Goal: Obtain resource: Download file/media

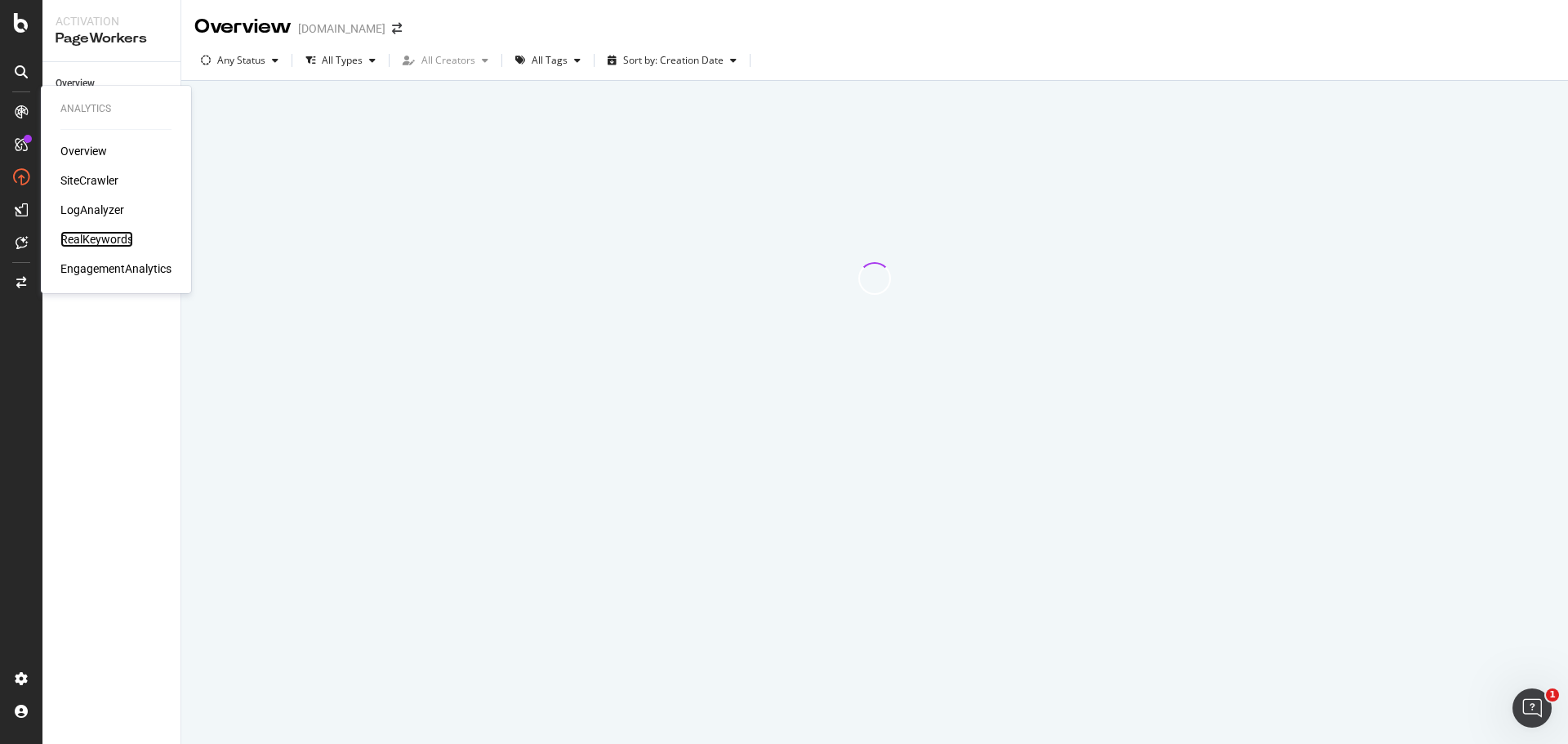
click at [111, 233] on div "RealKeywords" at bounding box center [97, 239] width 72 height 16
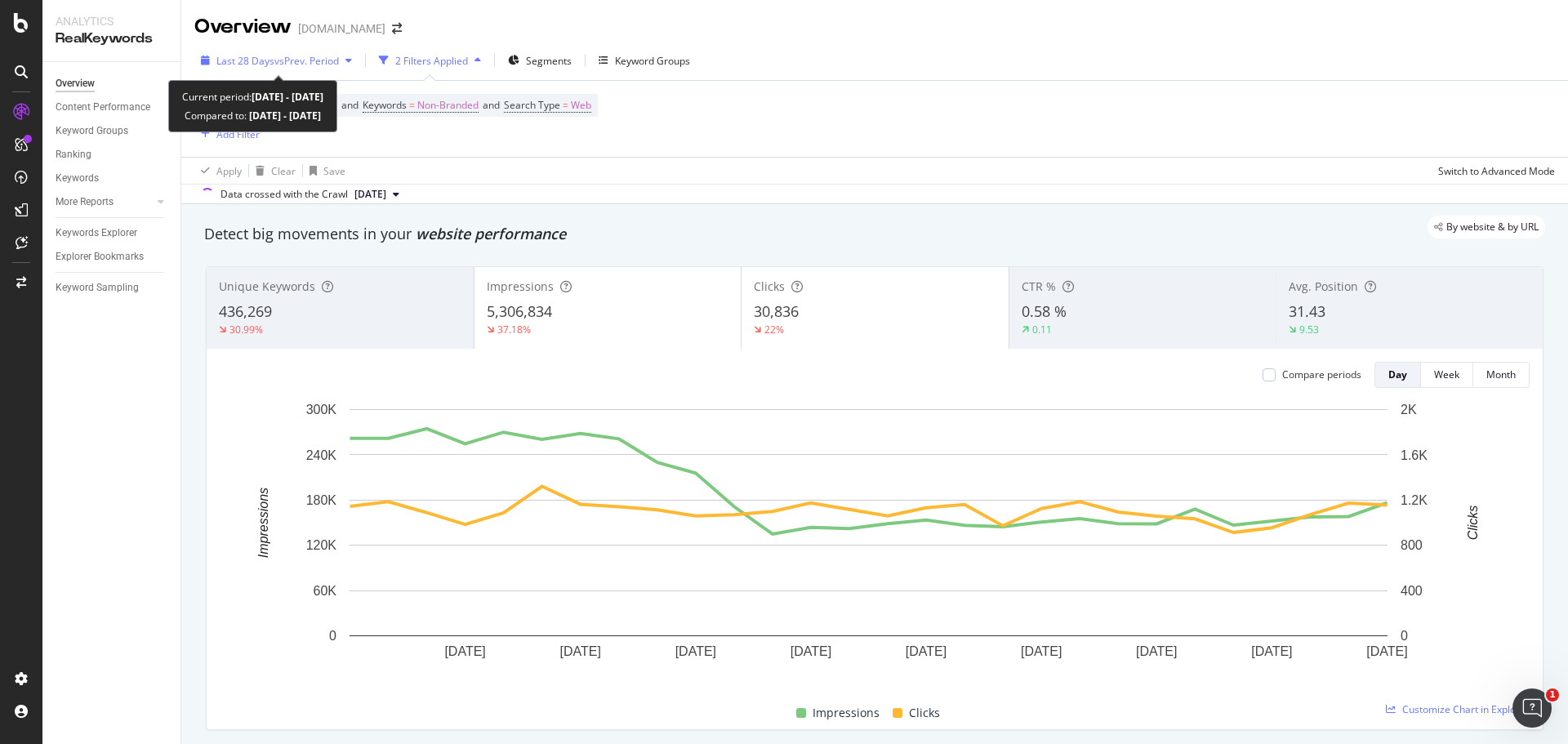
click at [275, 61] on span "vs Prev. Period" at bounding box center [306, 61] width 65 height 14
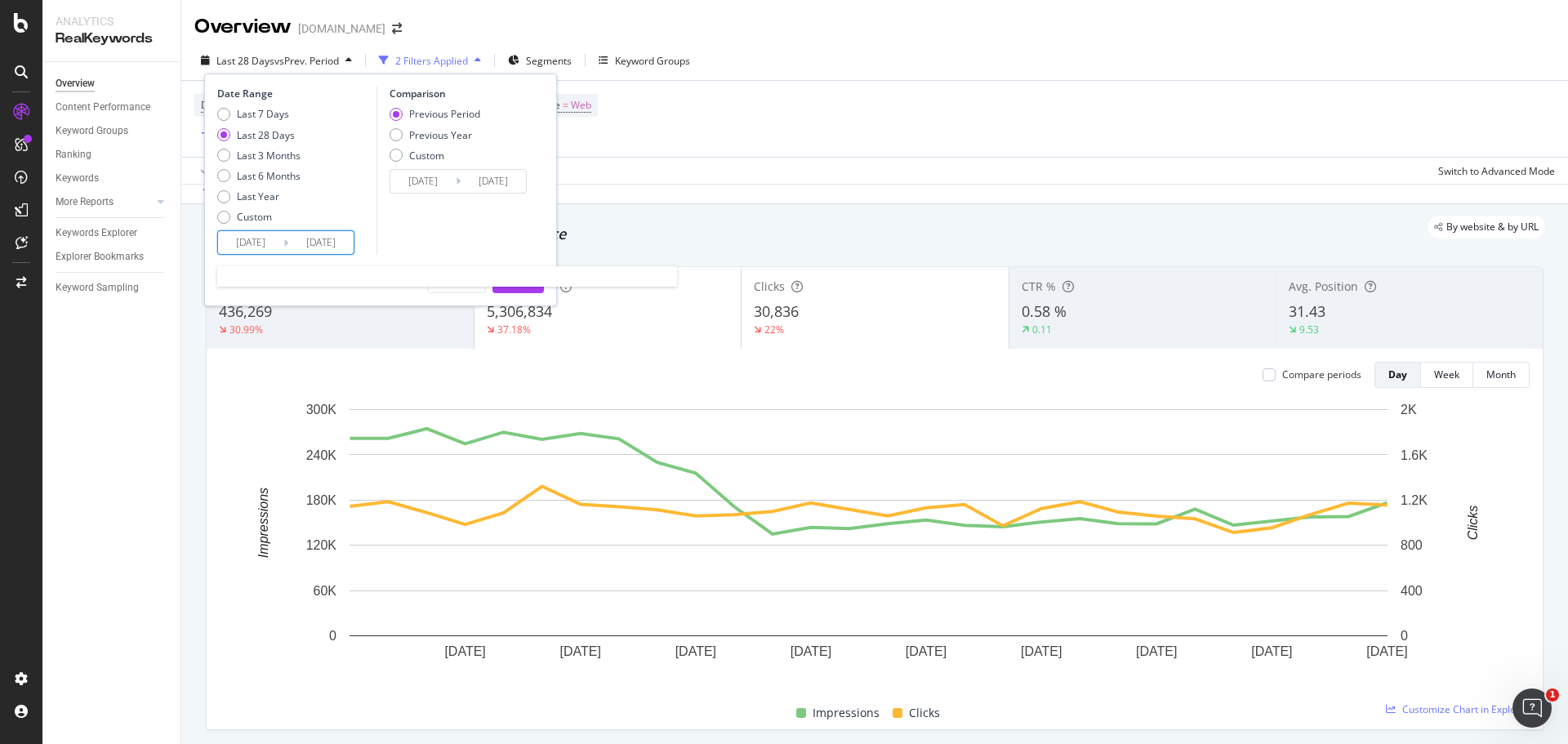
click at [245, 242] on input "[DATE]" at bounding box center [251, 242] width 66 height 23
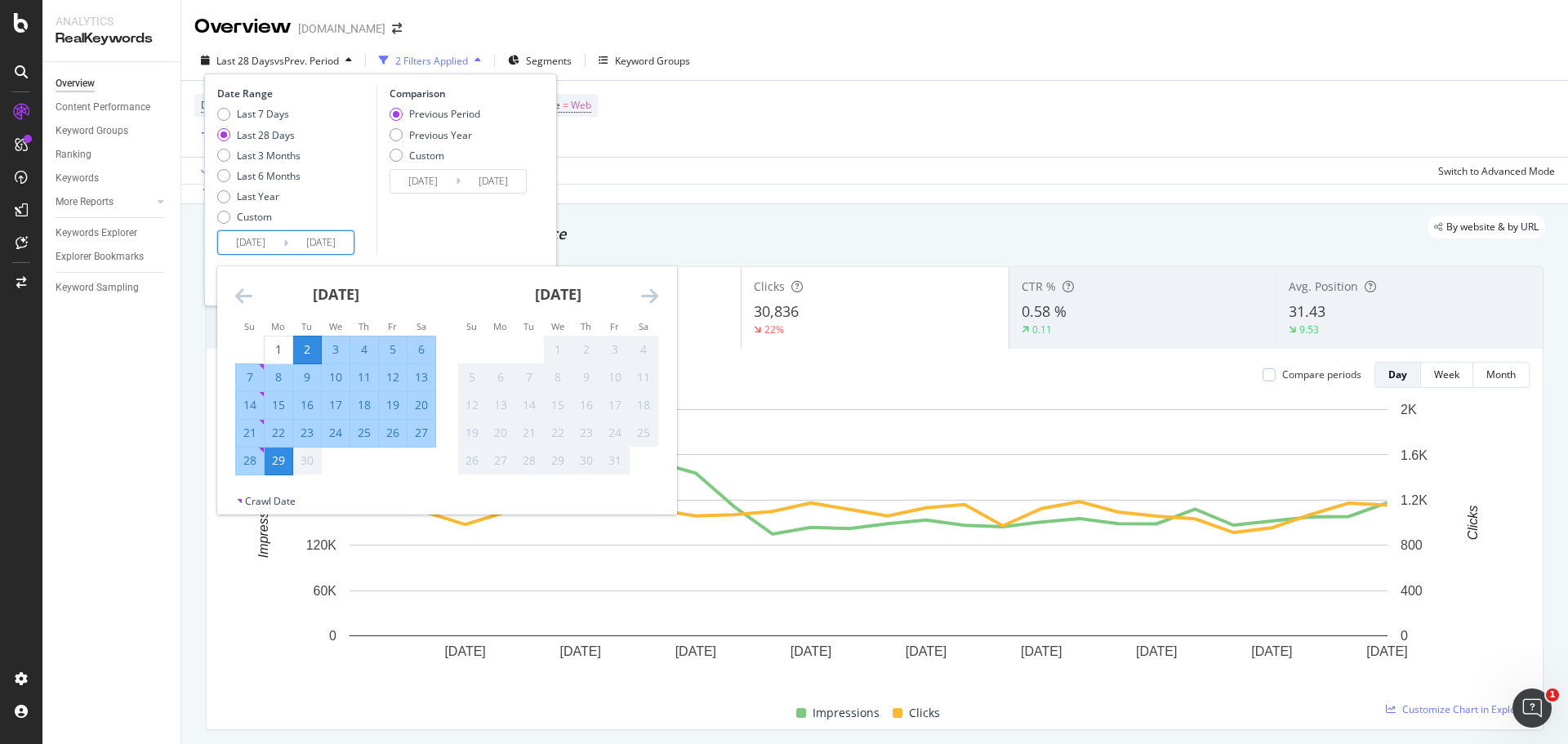
click at [246, 309] on div "[DATE]" at bounding box center [335, 301] width 201 height 70
click at [242, 297] on icon "Move backward to switch to the previous month." at bounding box center [244, 295] width 17 height 19
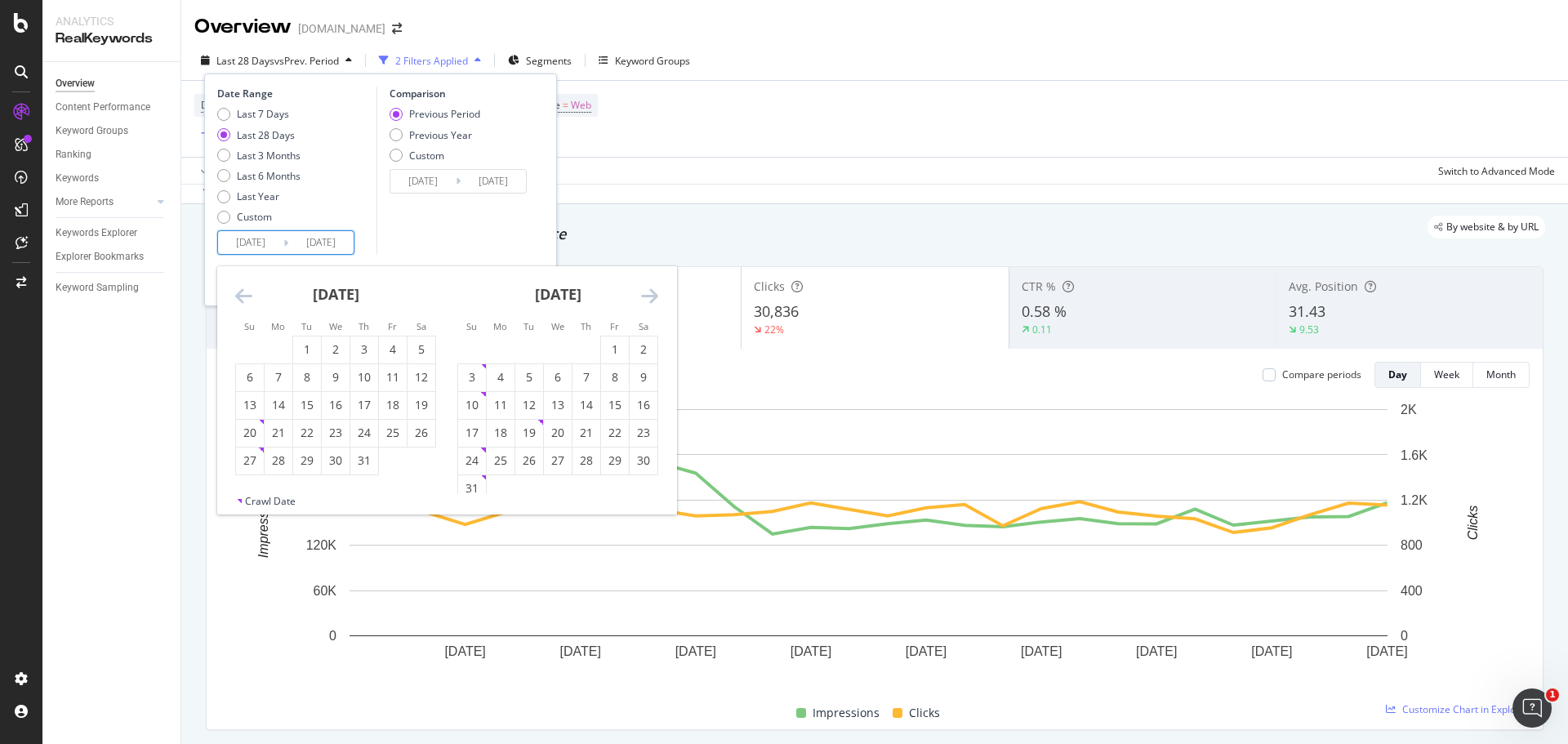
click at [242, 297] on icon "Move backward to switch to the previous month." at bounding box center [244, 295] width 17 height 19
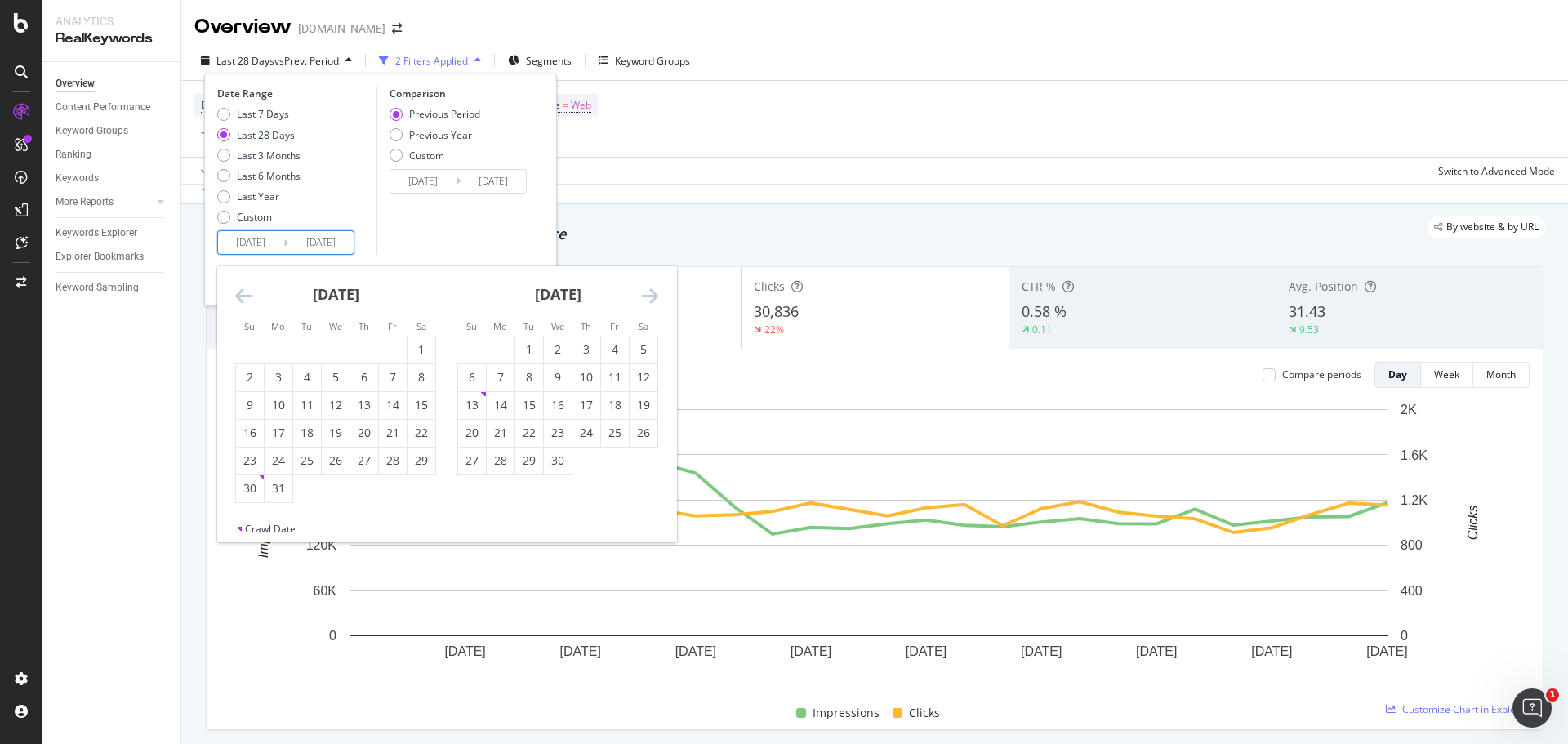
click at [242, 298] on icon "Move backward to switch to the previous month." at bounding box center [244, 295] width 17 height 19
click at [242, 299] on icon "Move backward to switch to the previous month." at bounding box center [244, 295] width 17 height 19
click at [242, 300] on icon "Move backward to switch to the previous month." at bounding box center [244, 295] width 17 height 19
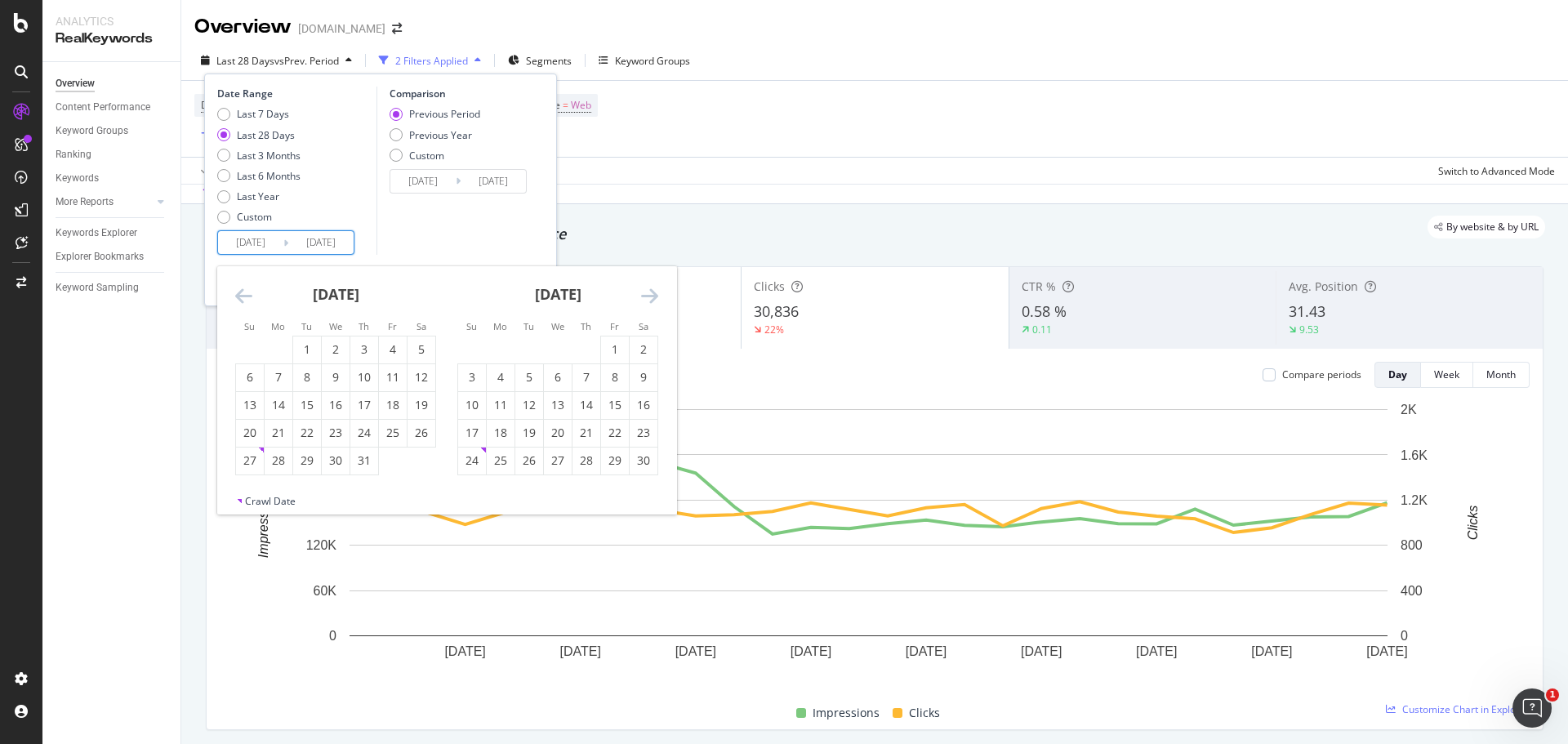
click at [242, 300] on icon "Move backward to switch to the previous month." at bounding box center [244, 295] width 17 height 19
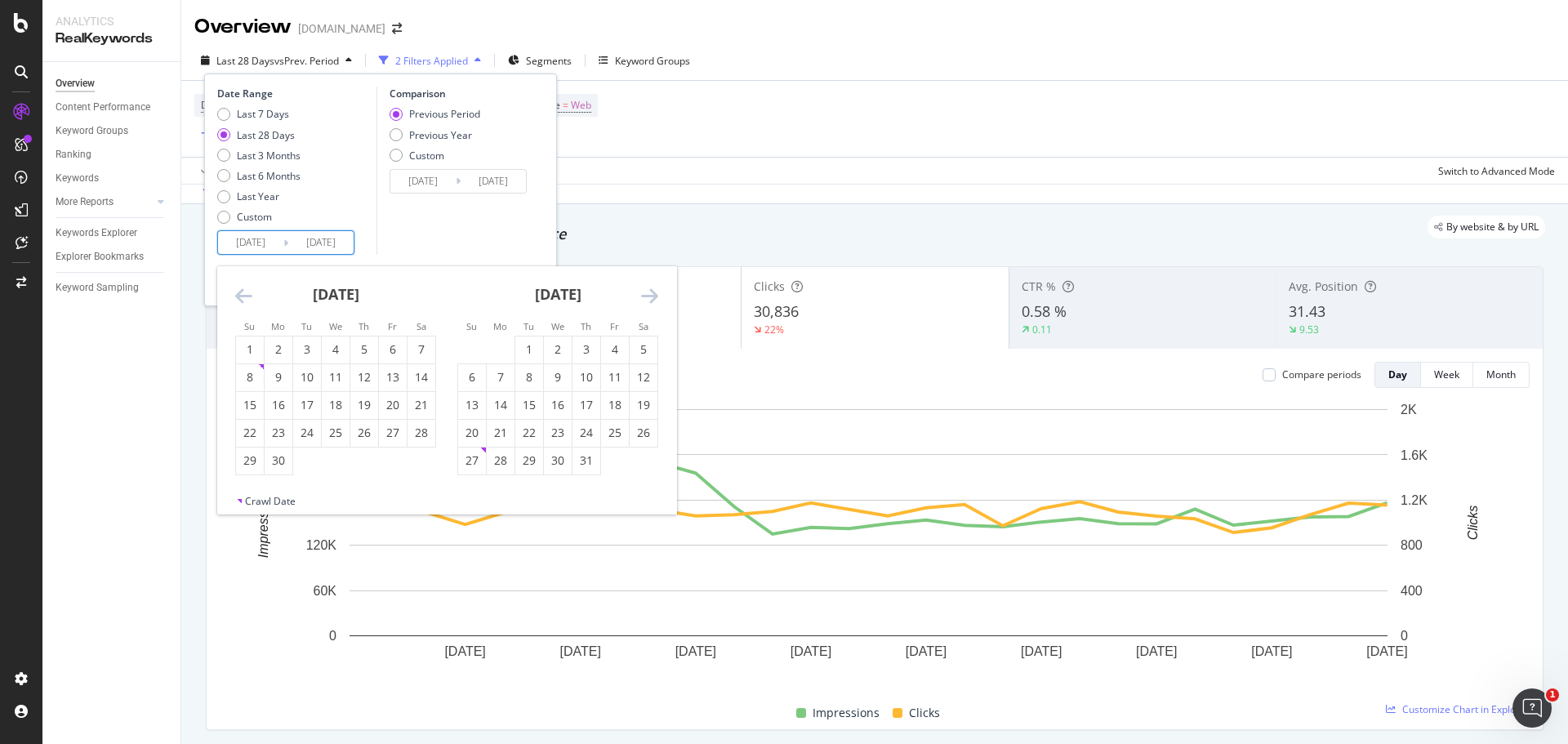
click at [242, 300] on icon "Move backward to switch to the previous month." at bounding box center [244, 295] width 17 height 19
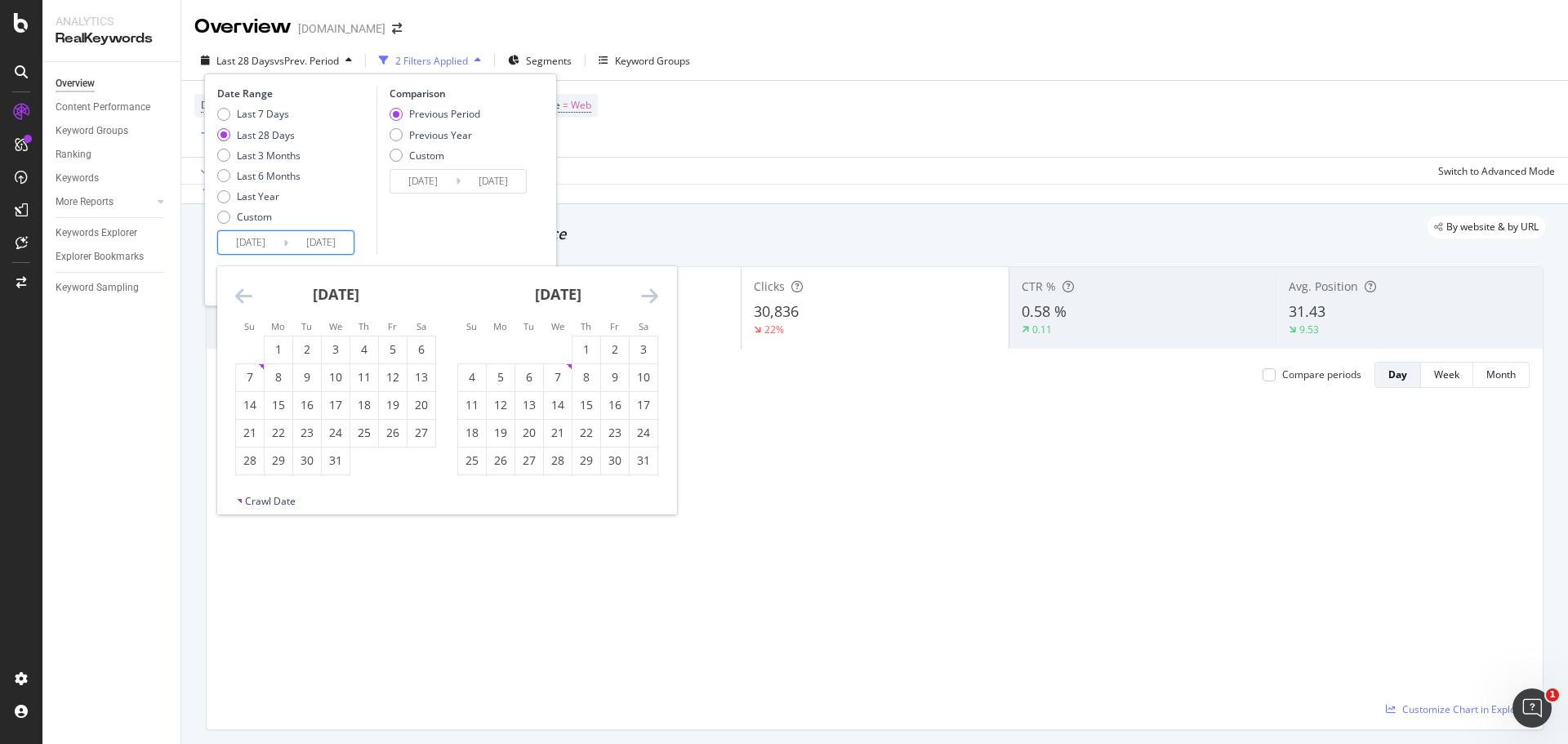
click at [242, 302] on icon "Move backward to switch to the previous month." at bounding box center [244, 295] width 17 height 19
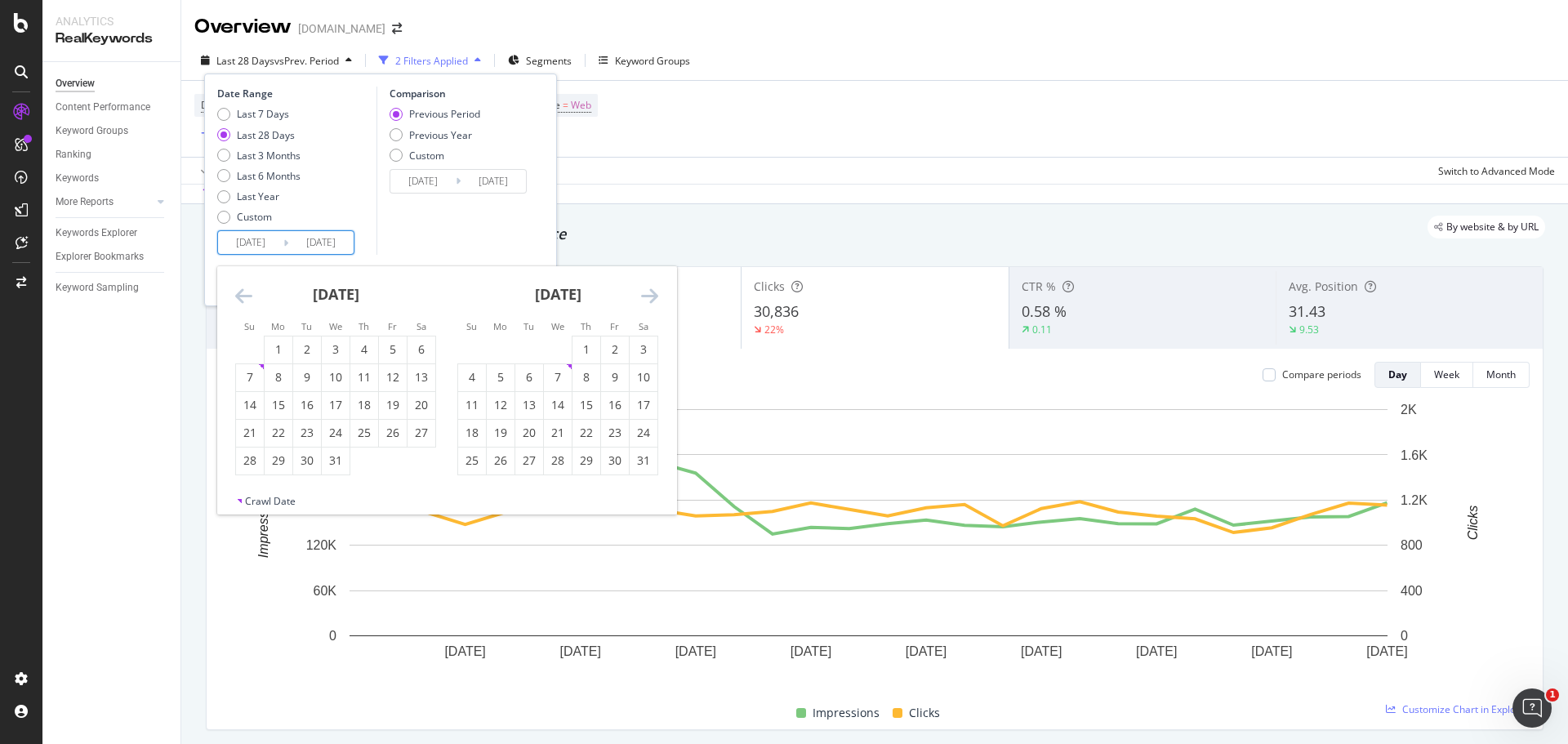
click at [242, 302] on icon "Move backward to switch to the previous month." at bounding box center [244, 295] width 17 height 19
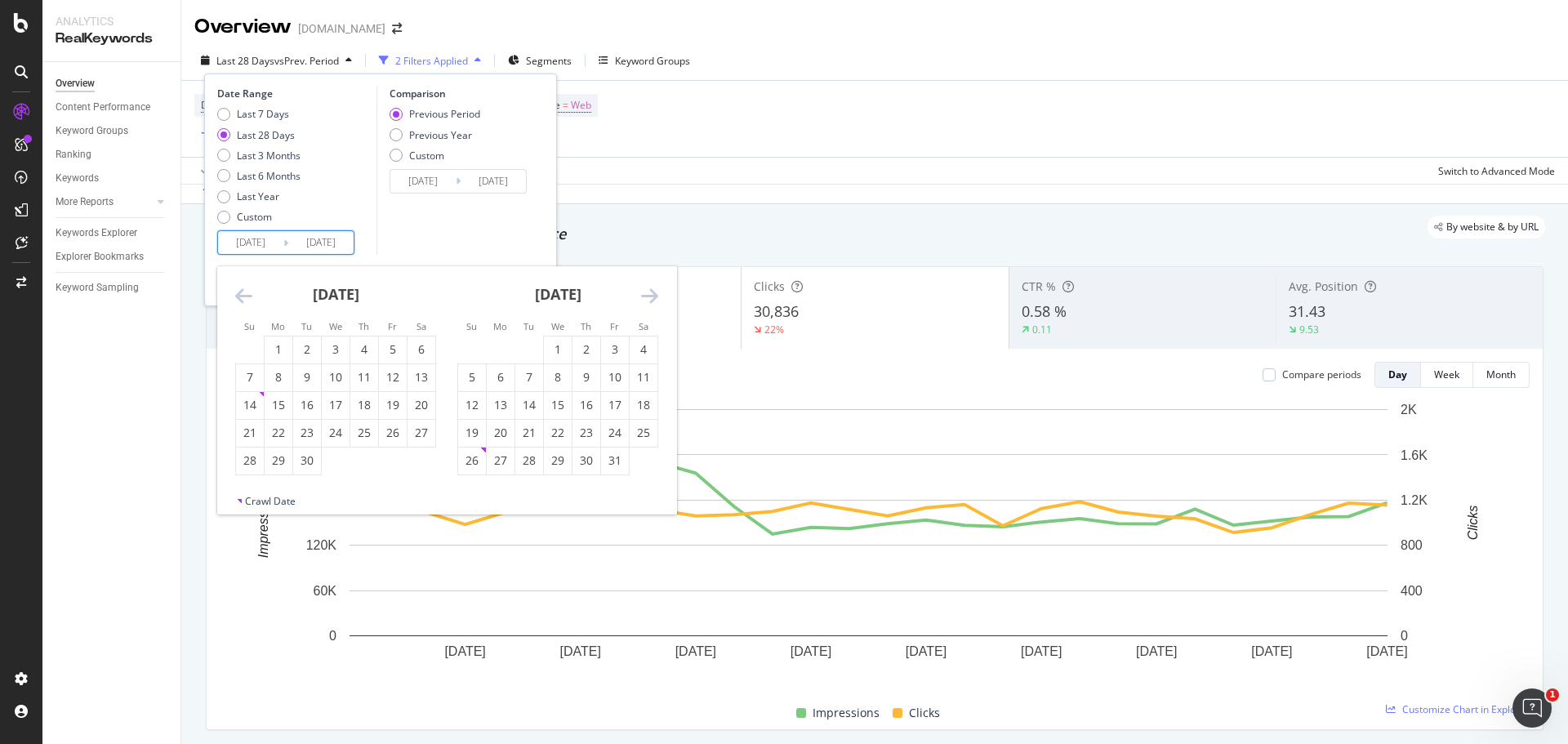
click at [242, 302] on icon "Move backward to switch to the previous month." at bounding box center [244, 295] width 17 height 19
click at [245, 290] on icon "Move backward to switch to the previous month." at bounding box center [244, 295] width 17 height 19
click at [270, 351] on div "1" at bounding box center [278, 349] width 28 height 16
type input "[DATE]"
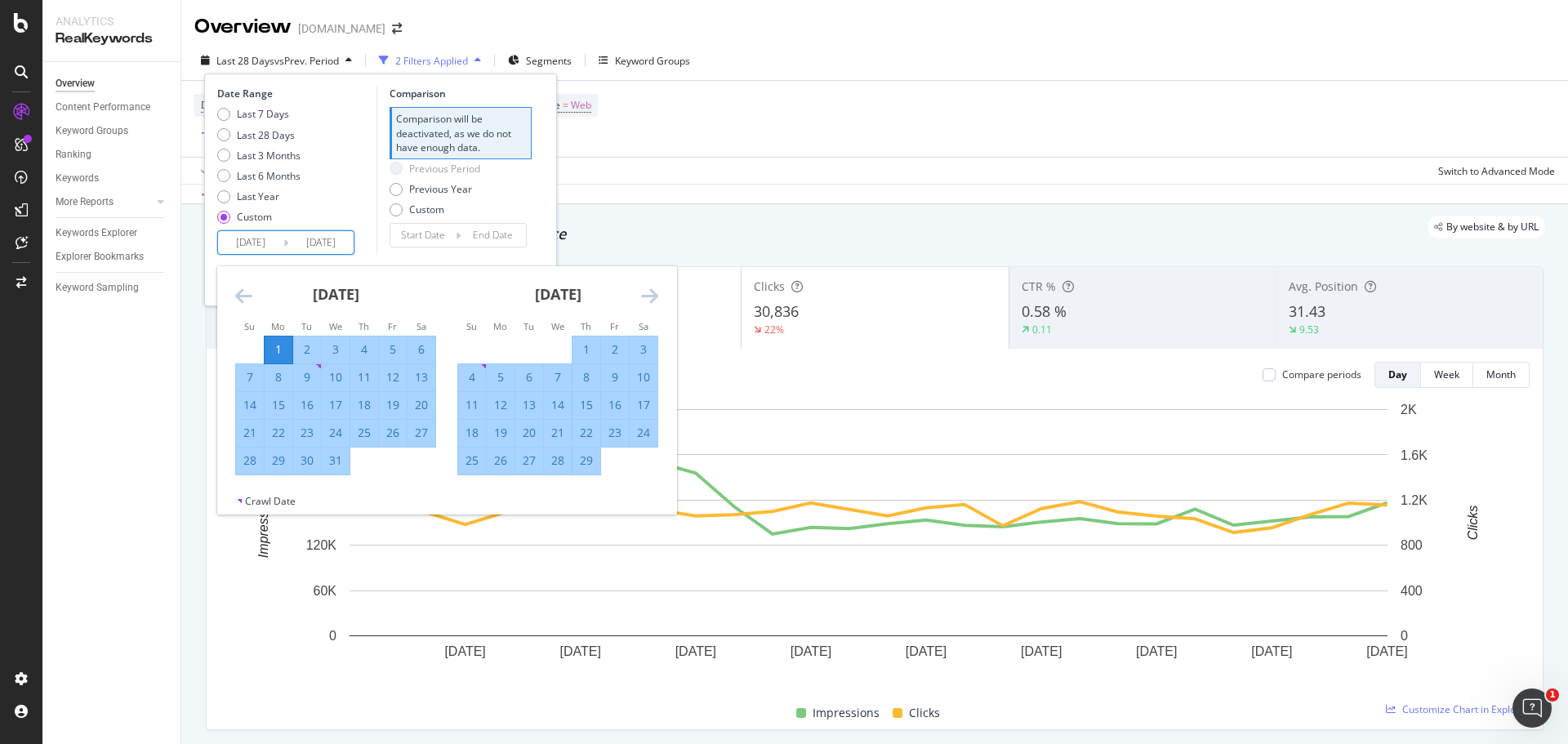
click at [646, 293] on icon "Move forward to switch to the next month." at bounding box center [650, 295] width 17 height 19
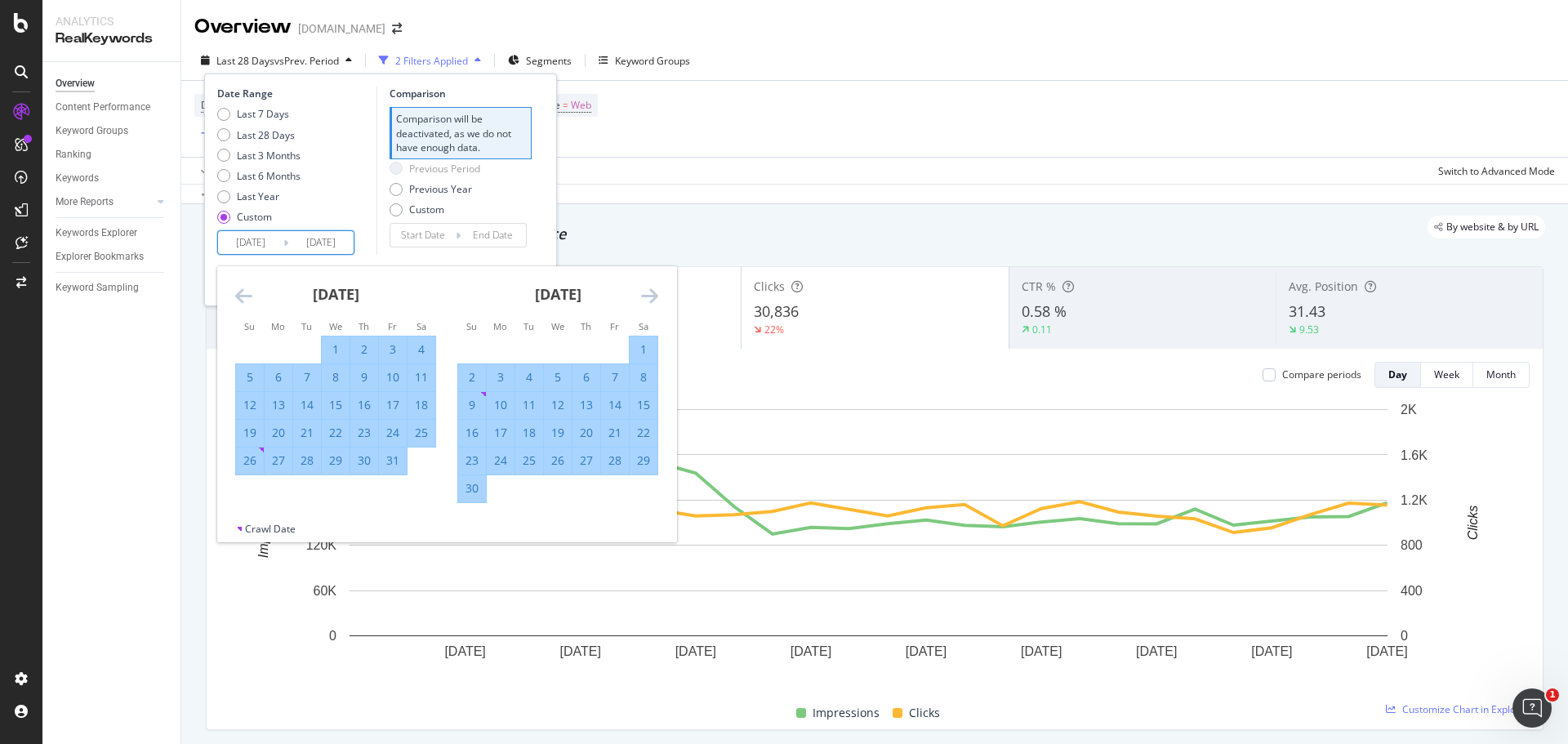
click at [646, 293] on icon "Move forward to switch to the next month." at bounding box center [650, 295] width 17 height 19
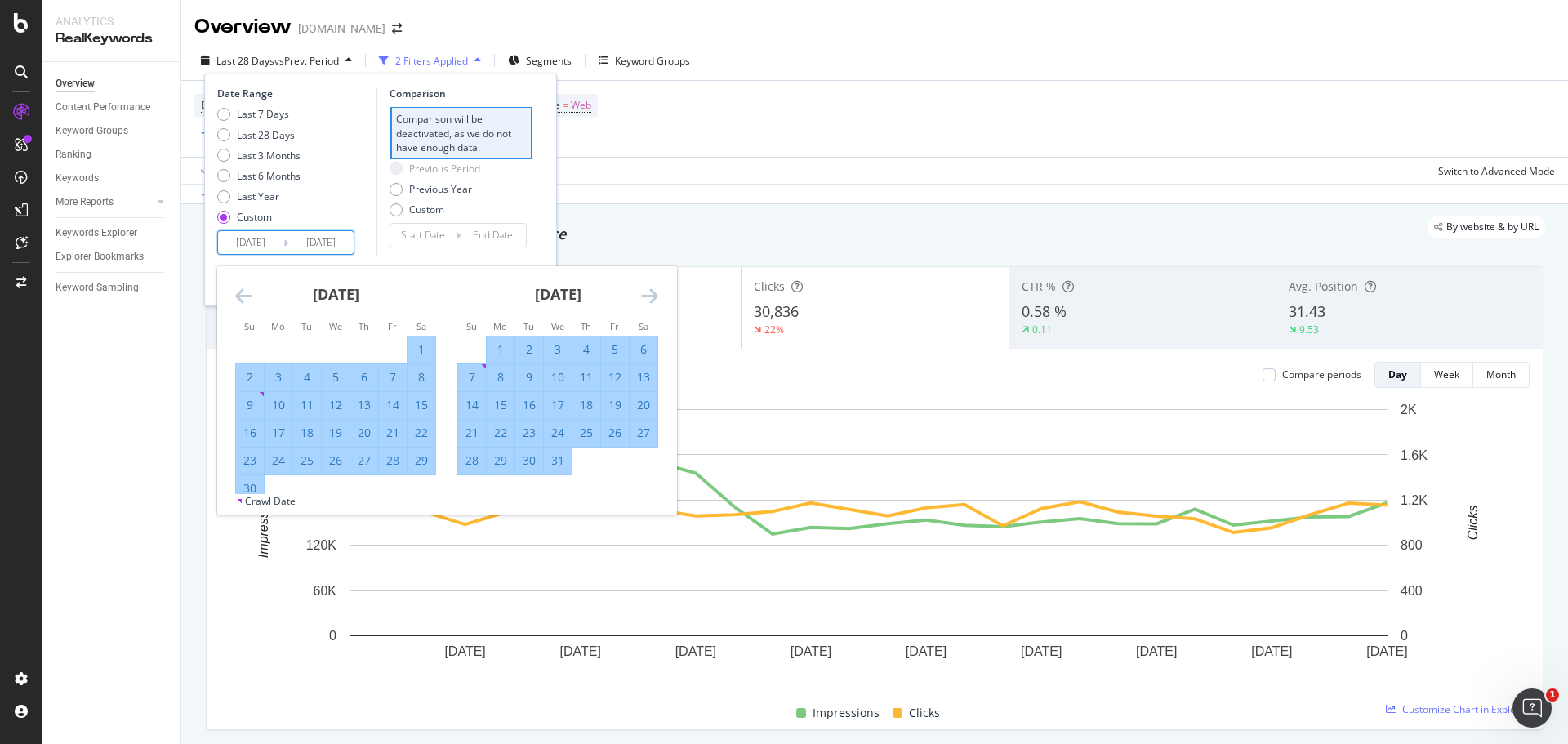
click at [646, 293] on icon "Move forward to switch to the next month." at bounding box center [650, 295] width 17 height 19
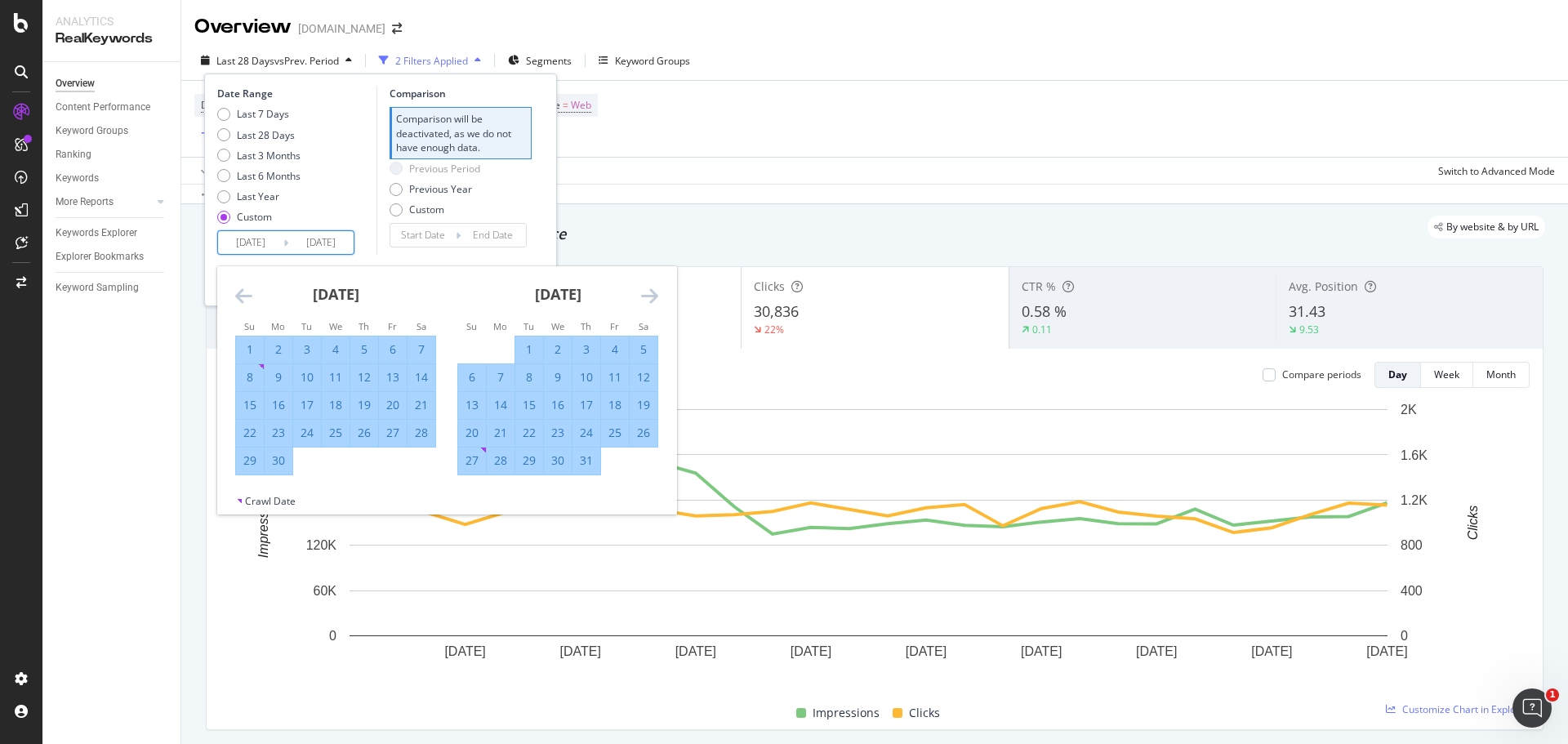
click at [646, 293] on icon "Move forward to switch to the next month." at bounding box center [650, 295] width 17 height 19
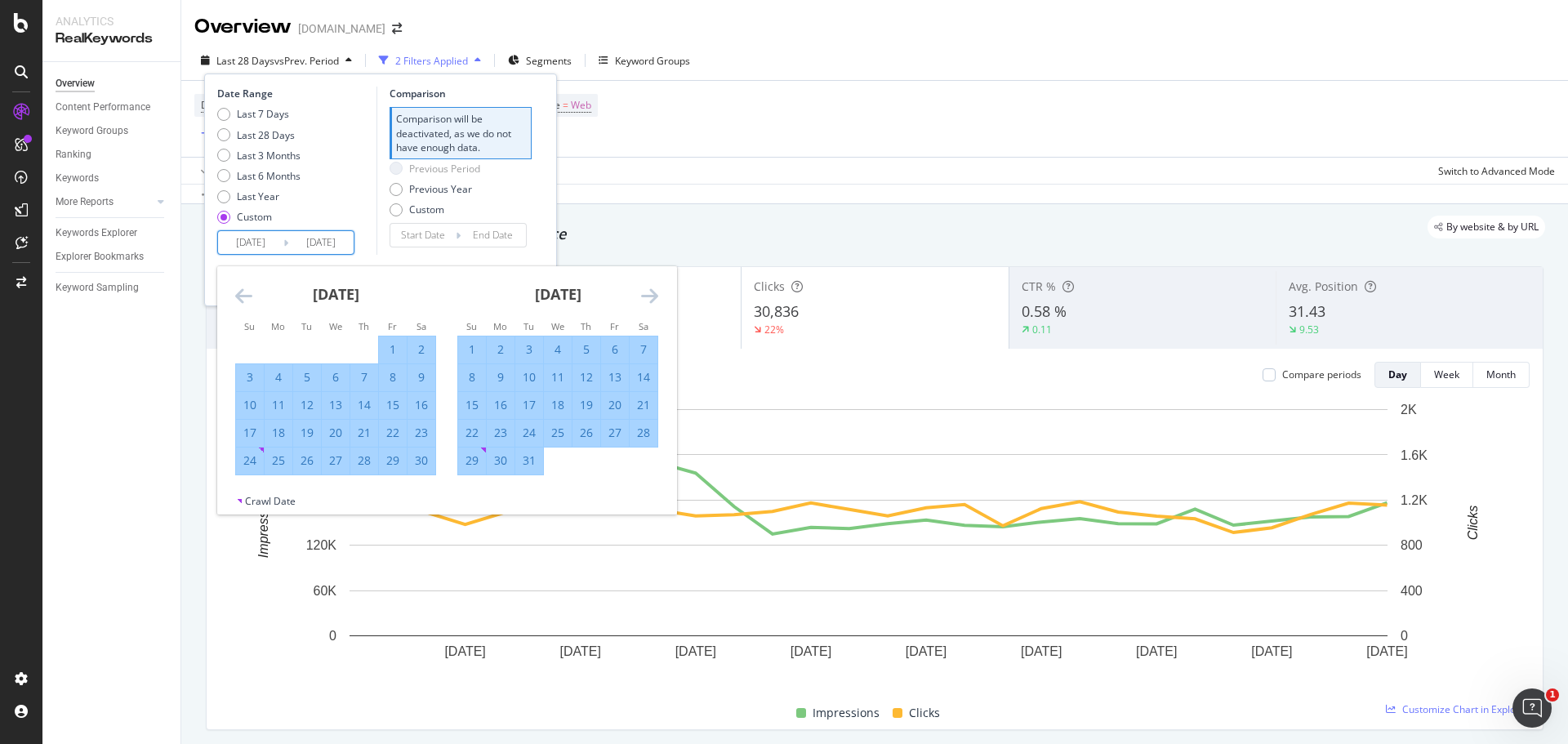
click at [646, 293] on icon "Move forward to switch to the next month." at bounding box center [650, 295] width 17 height 19
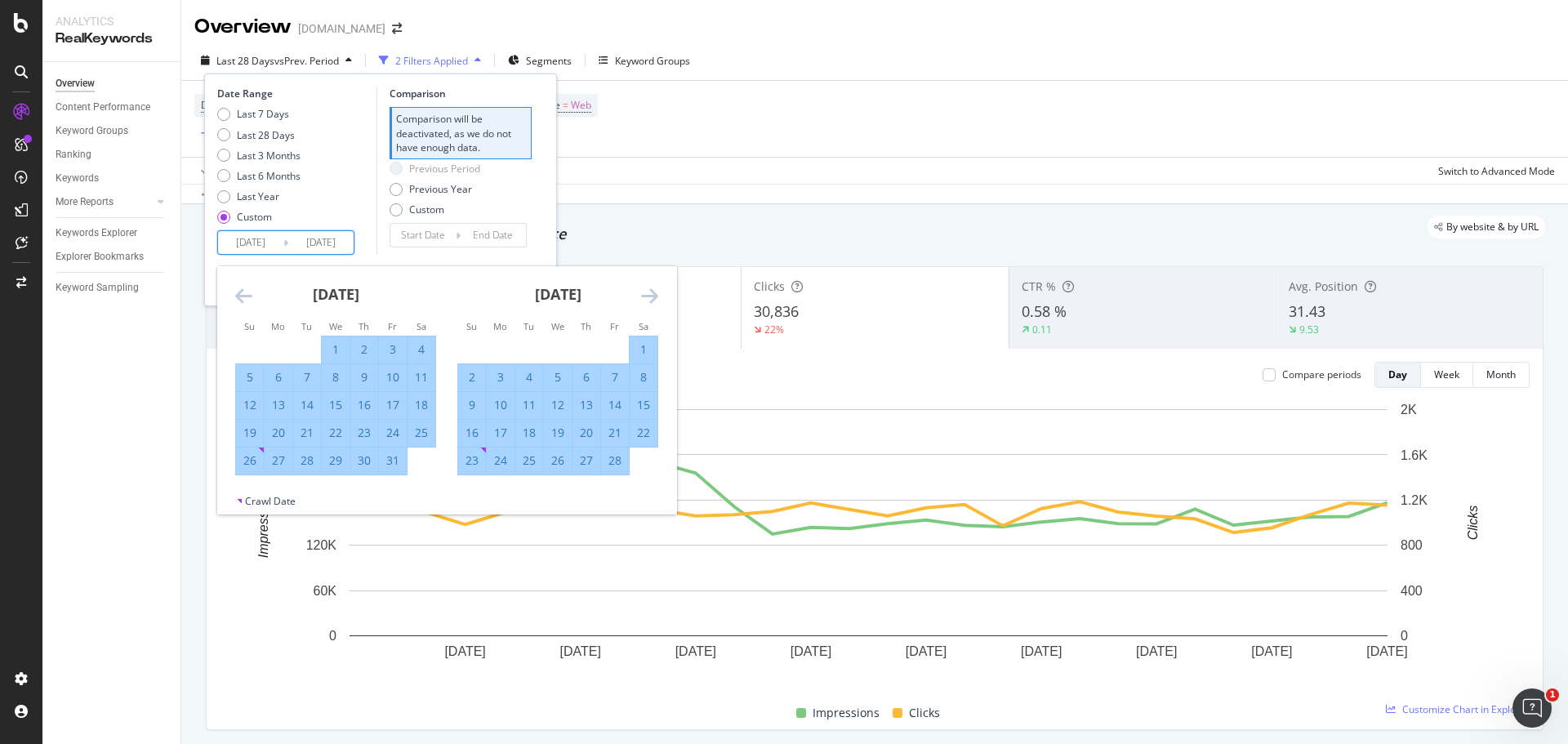
click at [646, 293] on icon "Move forward to switch to the next month." at bounding box center [650, 295] width 17 height 19
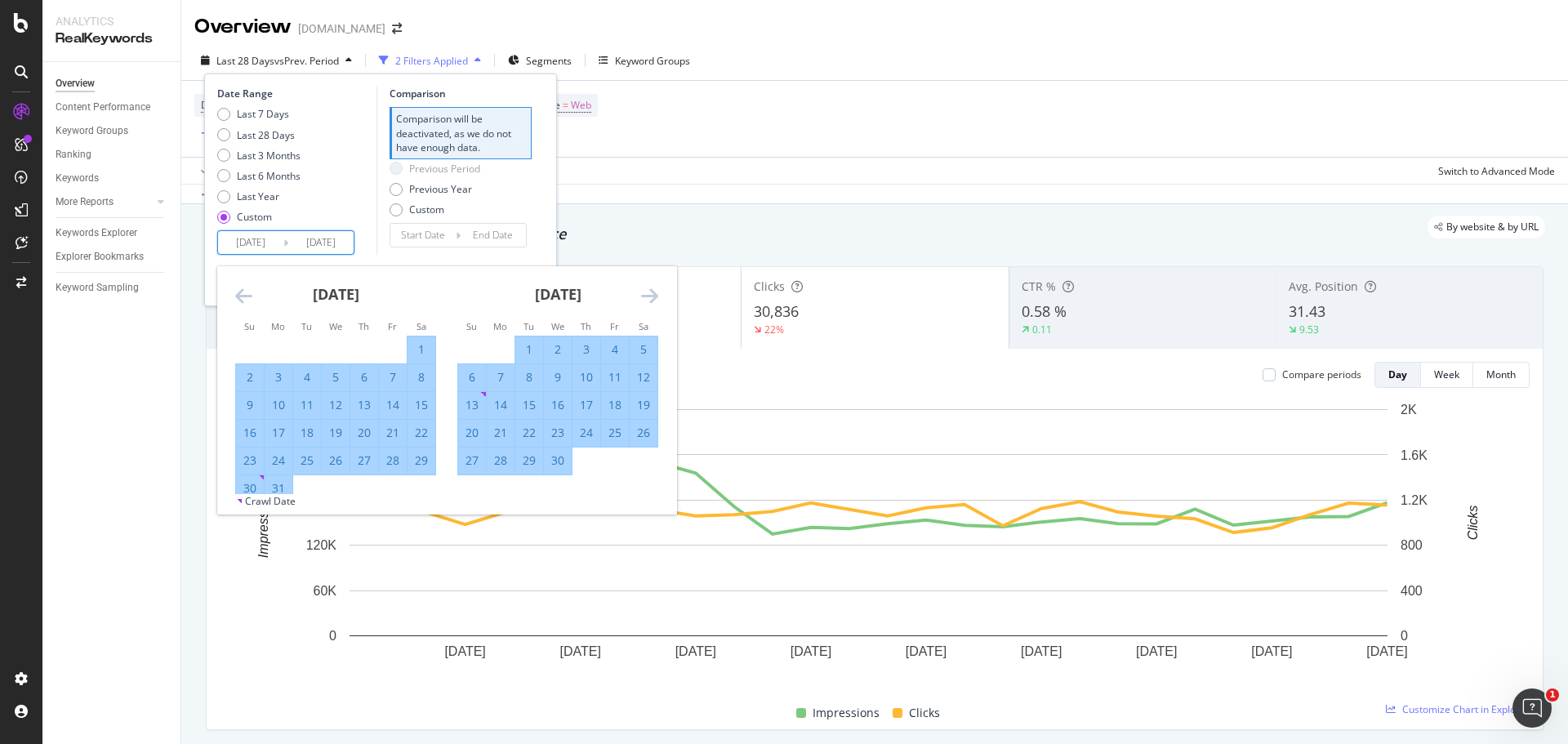
click at [243, 294] on icon "Move backward to switch to the previous month." at bounding box center [244, 295] width 17 height 19
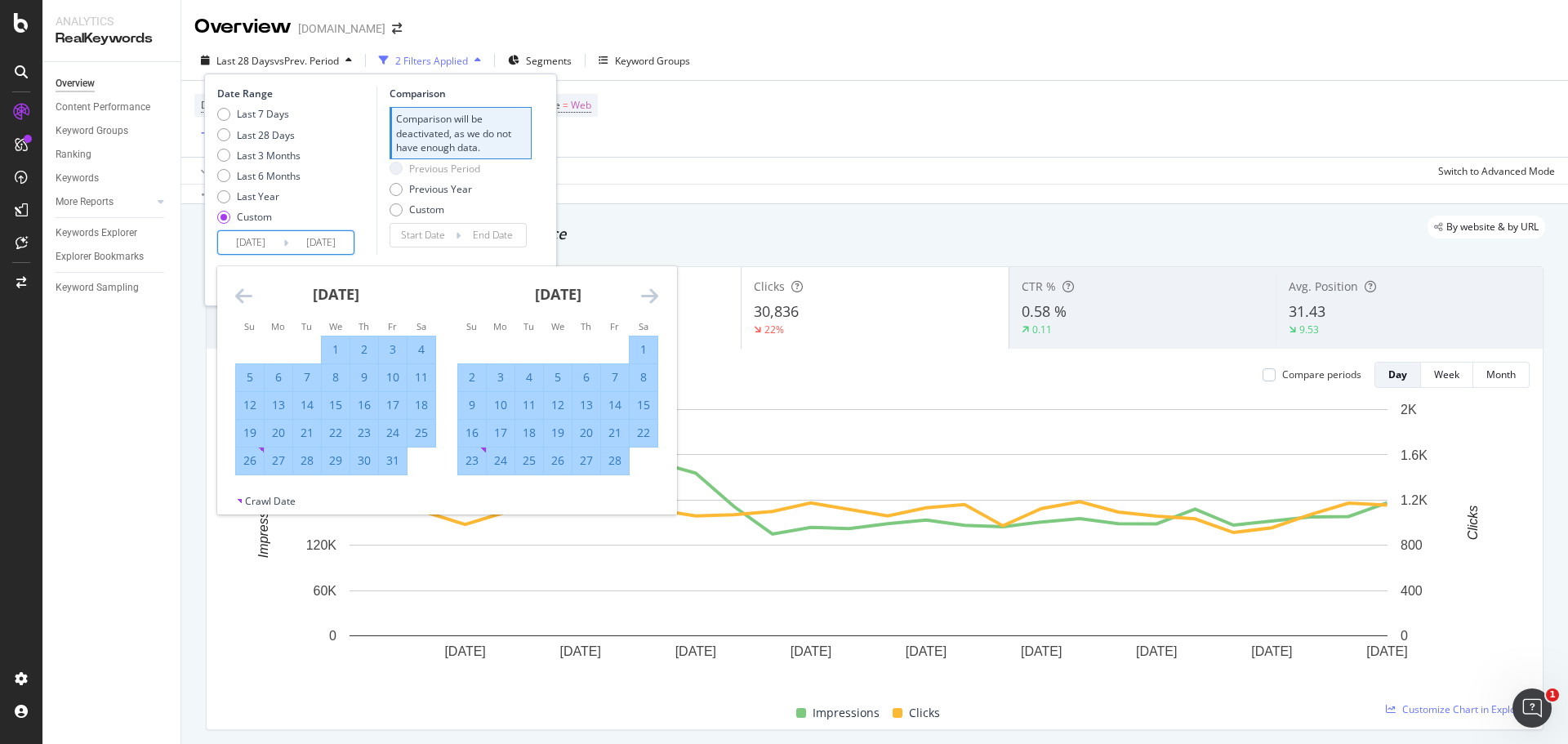
click at [243, 294] on icon "Move backward to switch to the previous month." at bounding box center [244, 295] width 17 height 19
click at [304, 467] on div "31" at bounding box center [307, 460] width 28 height 16
type input "[DATE]"
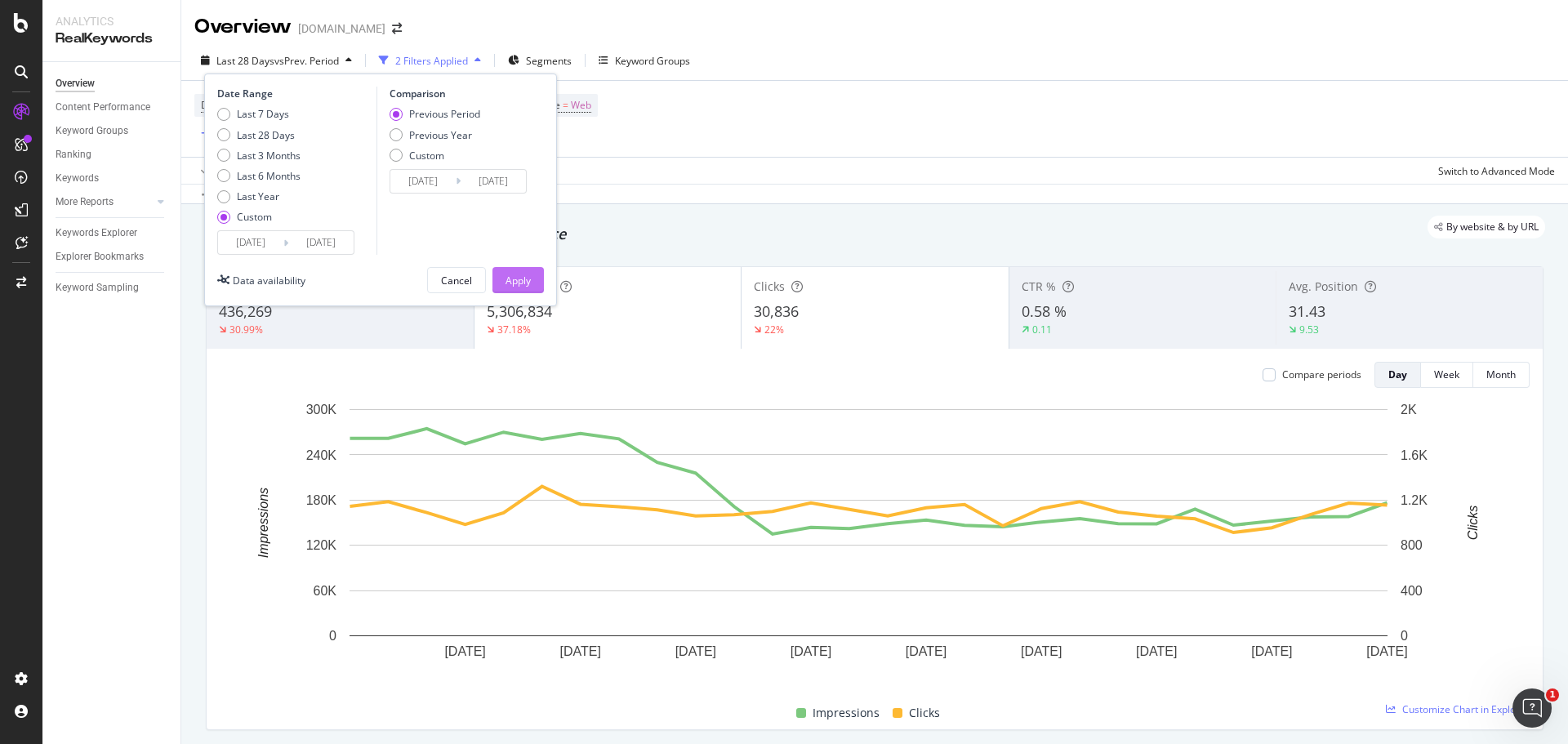
click at [509, 281] on div "Apply" at bounding box center [518, 280] width 25 height 14
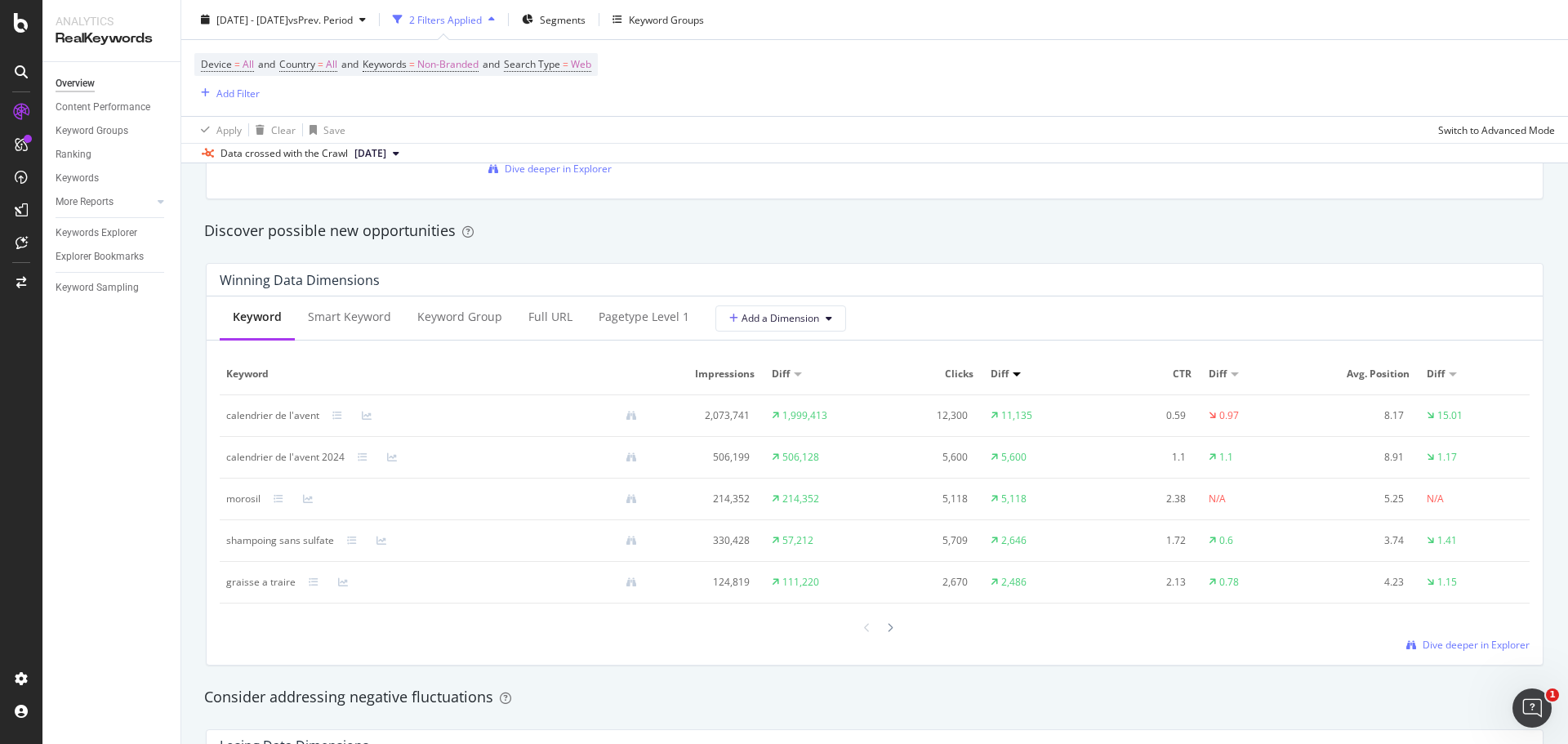
scroll to position [888, 0]
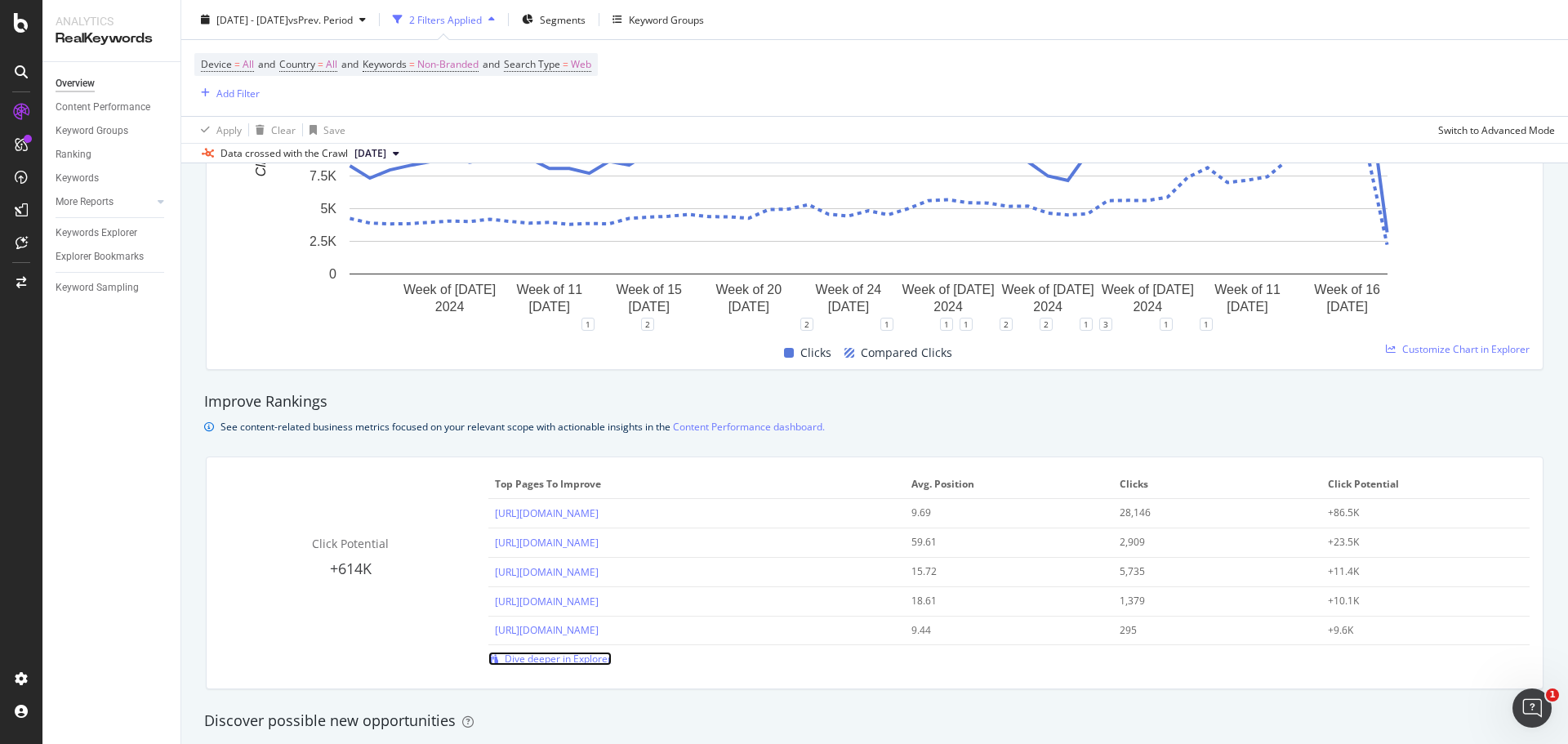
click at [588, 664] on span "Dive deeper in Explorer" at bounding box center [557, 658] width 107 height 14
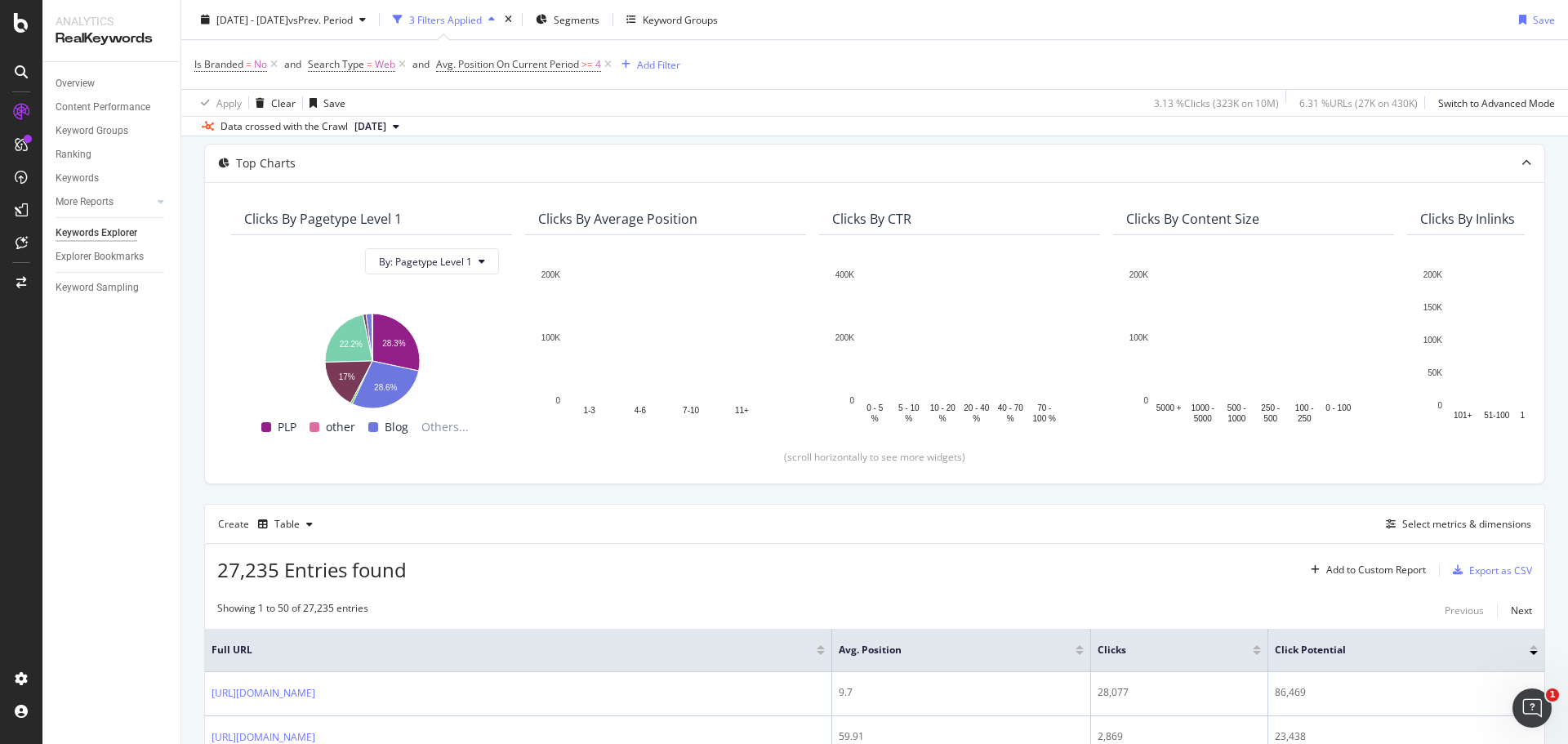
scroll to position [119, 0]
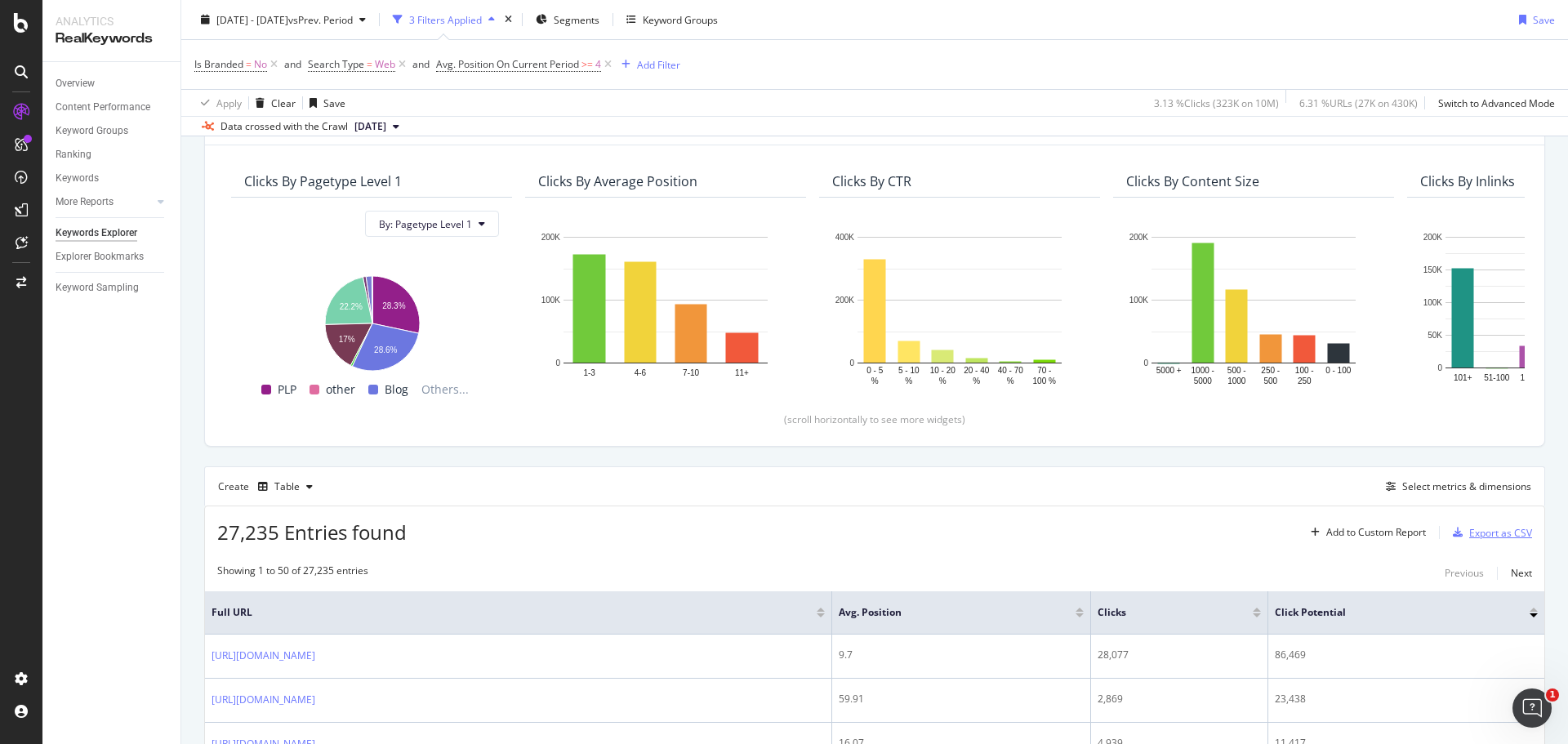
click at [1501, 536] on div "Export as CSV" at bounding box center [1500, 533] width 63 height 14
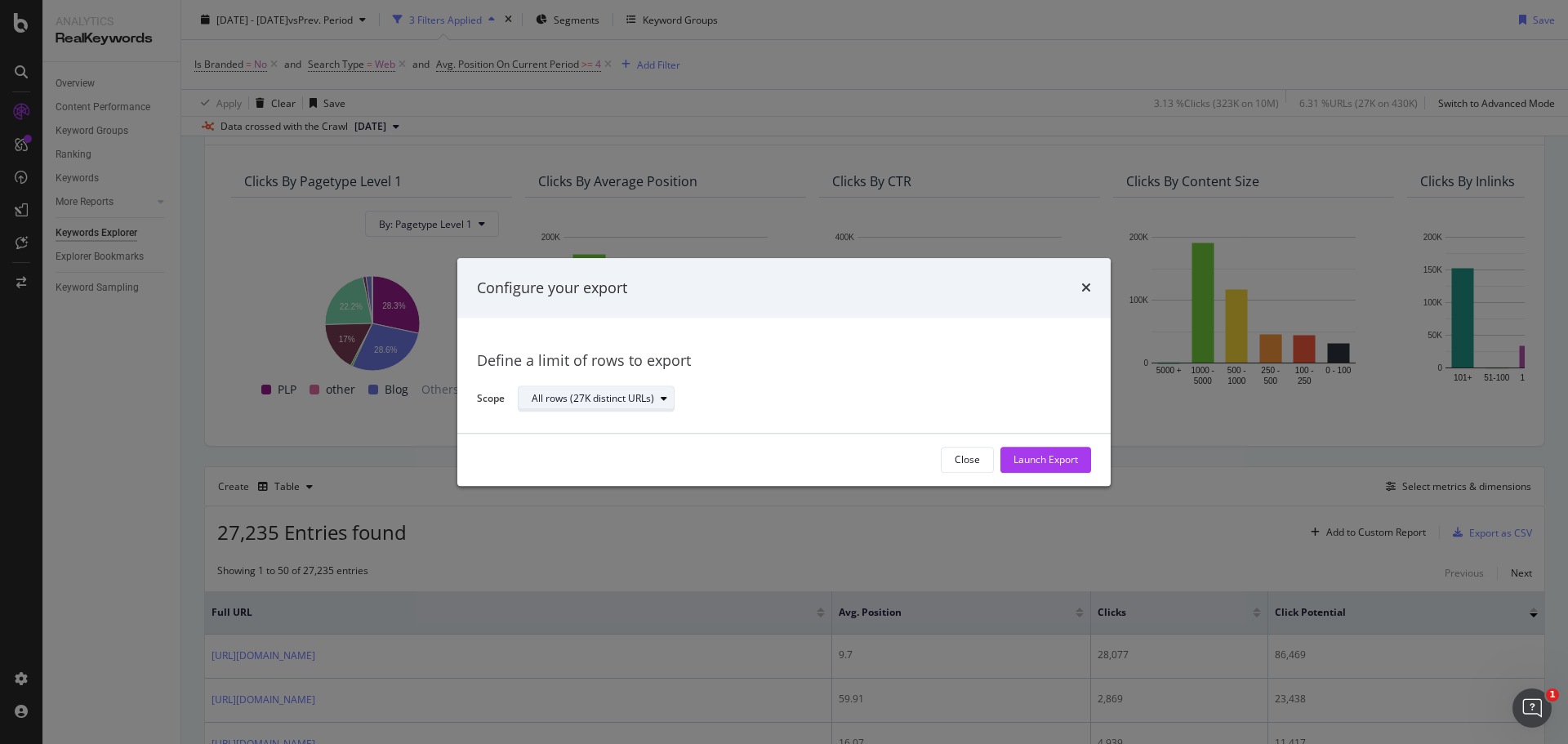
click at [583, 388] on div "All rows (27K distinct URLs)" at bounding box center [602, 398] width 142 height 23
click at [1059, 458] on div "Launch Export" at bounding box center [1045, 460] width 65 height 14
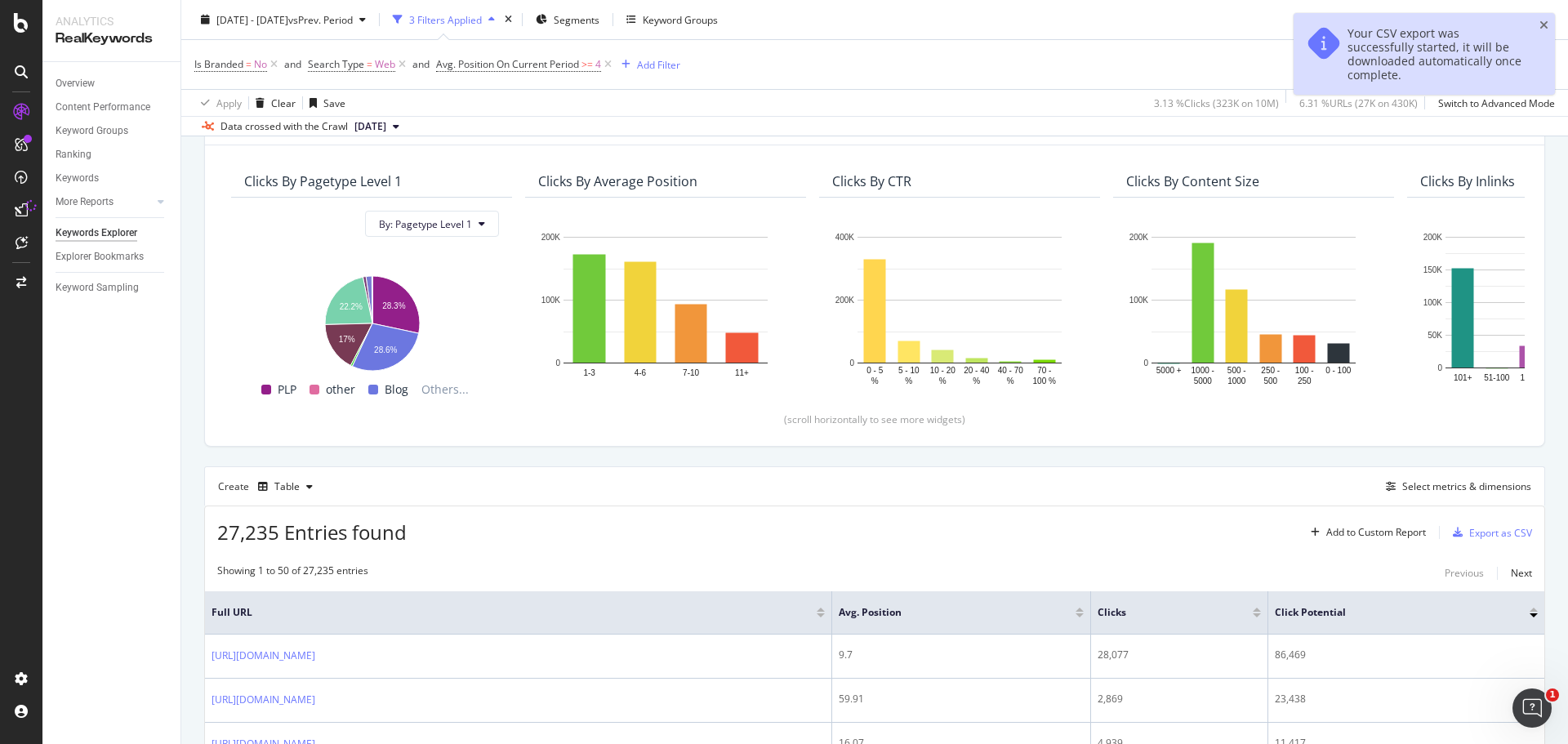
click at [1416, 61] on div "Your CSV export was successfully started, it will be downloaded automatically o…" at bounding box center [1437, 54] width 178 height 55
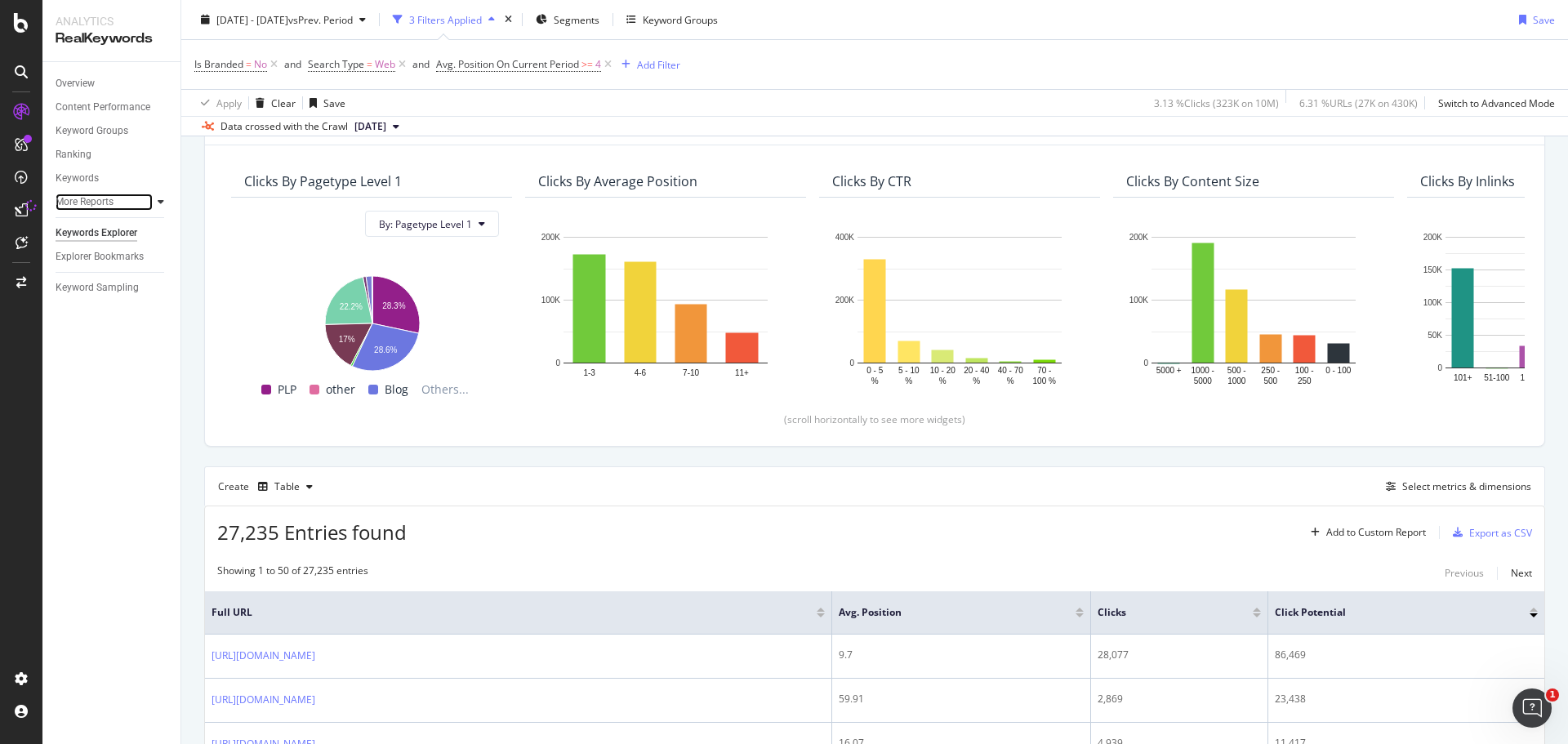
drag, startPoint x: 121, startPoint y: 200, endPoint x: 153, endPoint y: 199, distance: 32.0
click at [121, 200] on link "More Reports" at bounding box center [104, 202] width 98 height 17
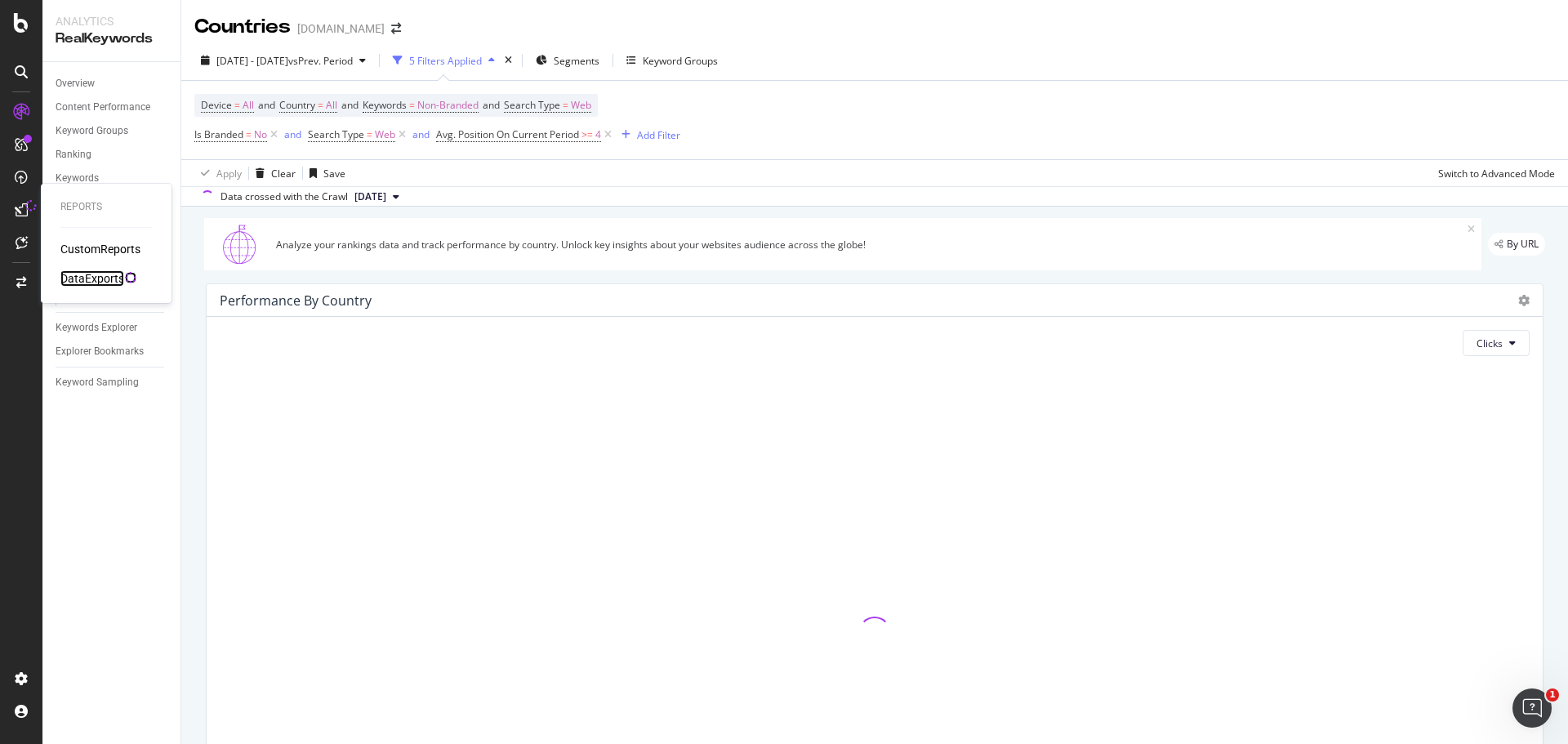
click at [93, 273] on div "DataExports" at bounding box center [92, 278] width 64 height 16
